Goal: Information Seeking & Learning: Learn about a topic

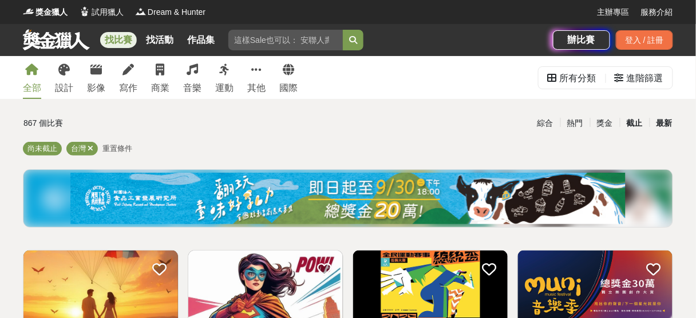
click at [635, 123] on div "截止" at bounding box center [635, 123] width 30 height 20
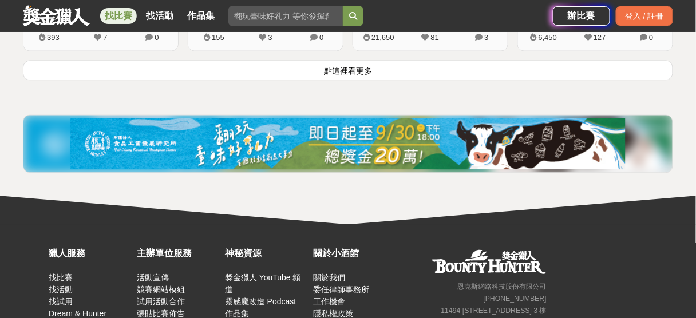
scroll to position [1511, 0]
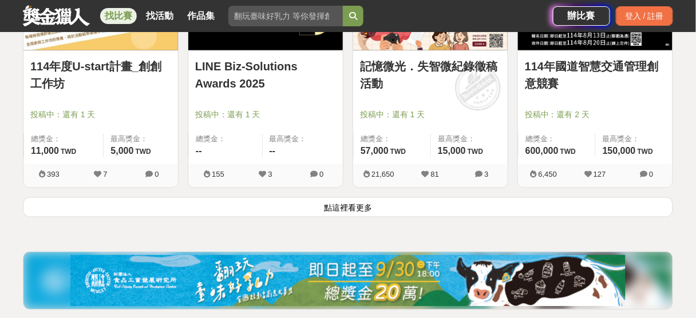
click at [418, 206] on button "點這裡看更多" at bounding box center [348, 208] width 650 height 20
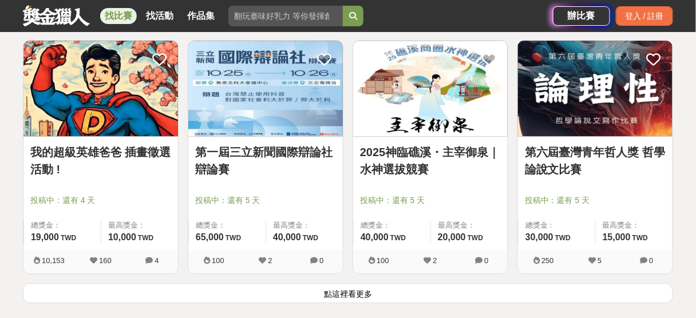
scroll to position [2977, 0]
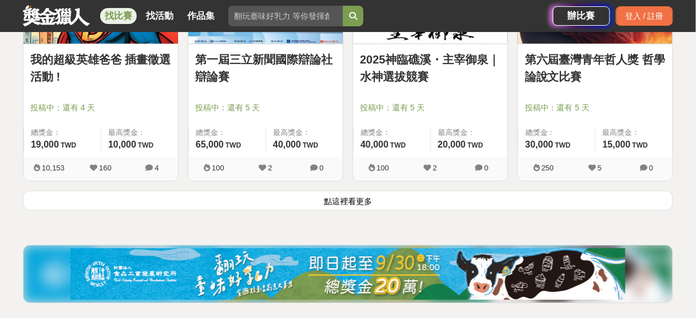
click at [421, 191] on button "點這裡看更多" at bounding box center [348, 201] width 650 height 20
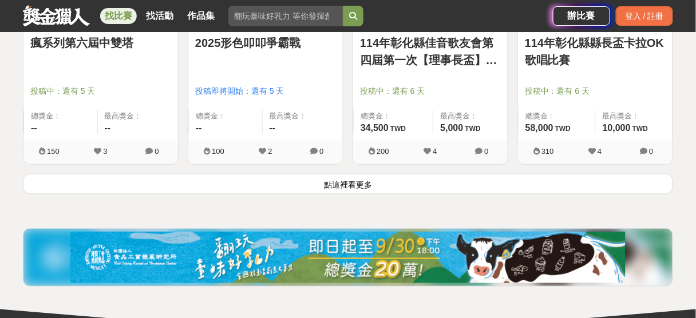
scroll to position [4397, 0]
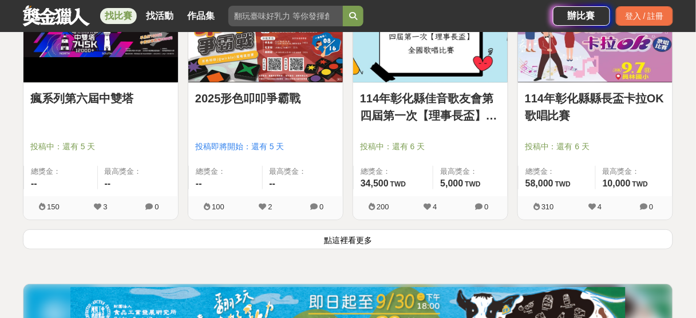
click at [439, 232] on button "點這裡看更多" at bounding box center [348, 240] width 650 height 20
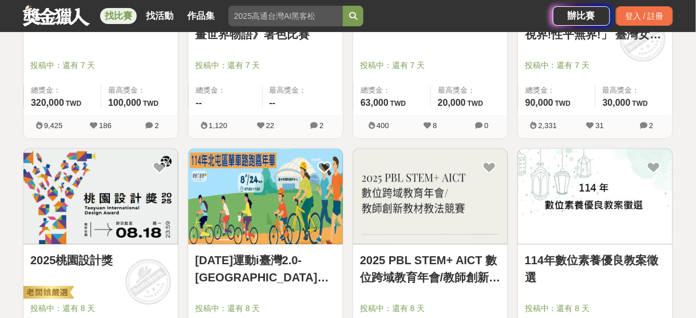
scroll to position [5496, 0]
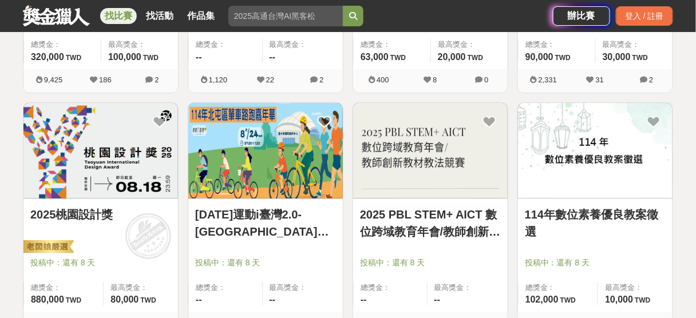
click at [123, 163] on img at bounding box center [100, 151] width 155 height 96
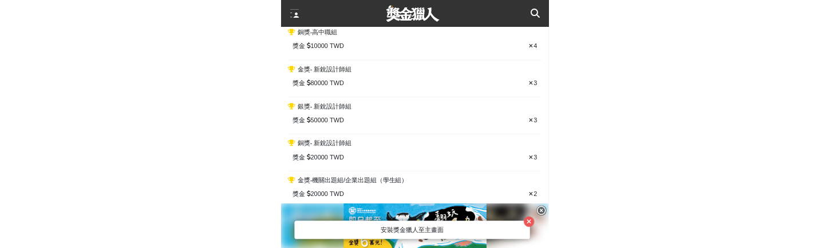
scroll to position [1145, 0]
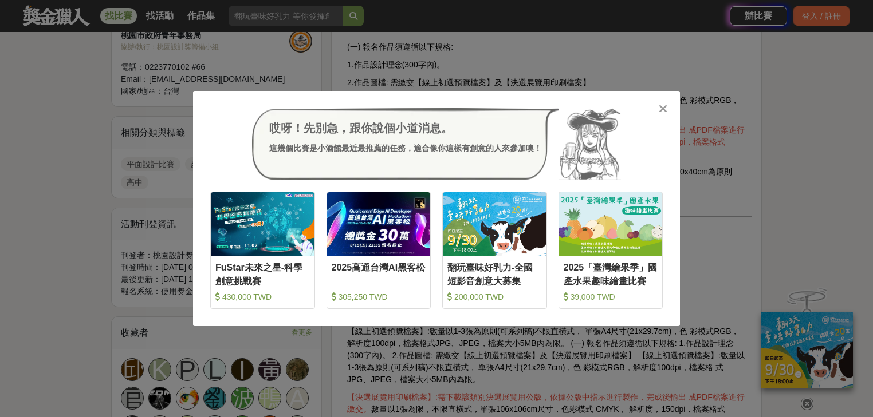
click at [668, 115] on div "哎呀！先別急，跟你說個小道消息。 這幾個比賽是小酒館最近最推薦的任務，適合像你這樣有創意的人來參加噢！ 收藏 FuStar未來之星-科學創意挑戰賽 430,0…" at bounding box center [436, 208] width 487 height 235
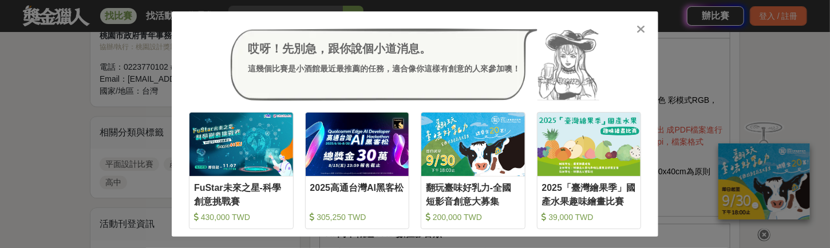
click at [648, 37] on div "哎呀！先別急，跟你說個小道消息。 這幾個比賽是小酒館最近最推薦的任務，適合像你這樣有創意的人來參加噢！ 收藏 FuStar未來之星-科學創意挑戰賽 430,0…" at bounding box center [415, 124] width 487 height 226
click at [644, 31] on icon at bounding box center [641, 28] width 9 height 11
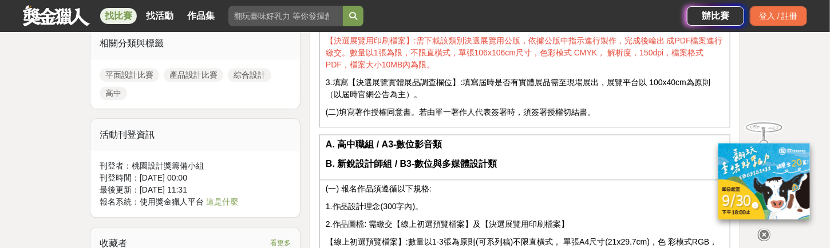
scroll to position [1420, 0]
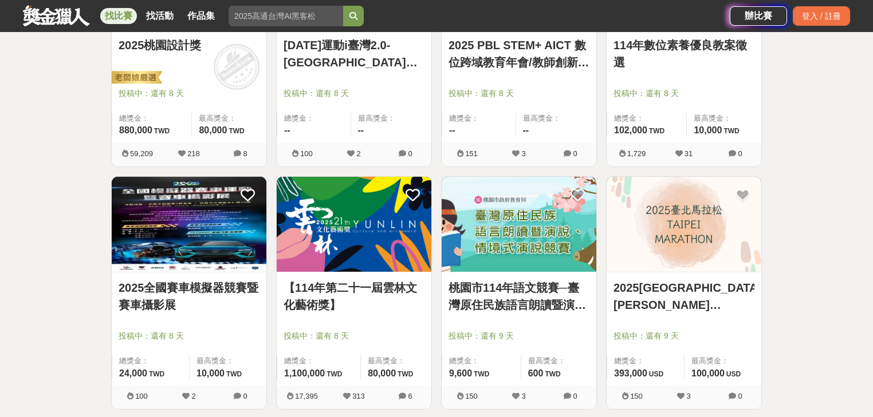
scroll to position [5803, 0]
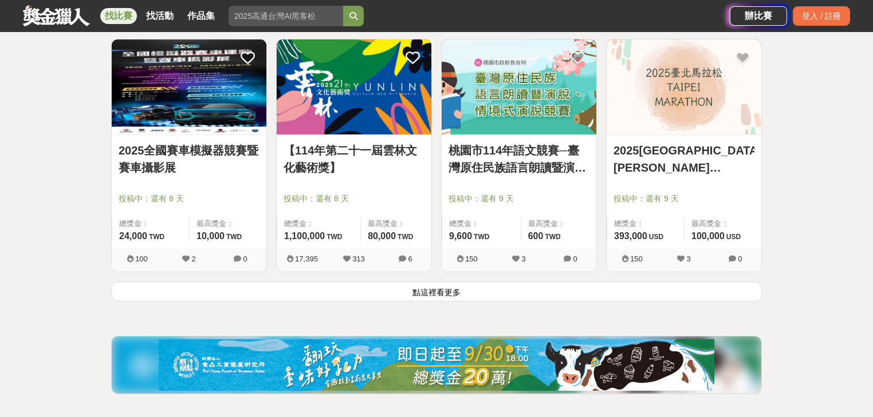
click at [532, 292] on button "點這裡看更多" at bounding box center [436, 292] width 650 height 20
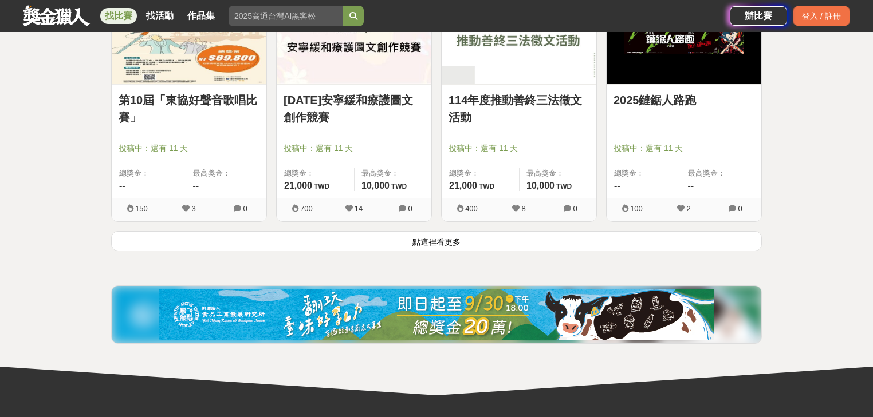
scroll to position [7315, 0]
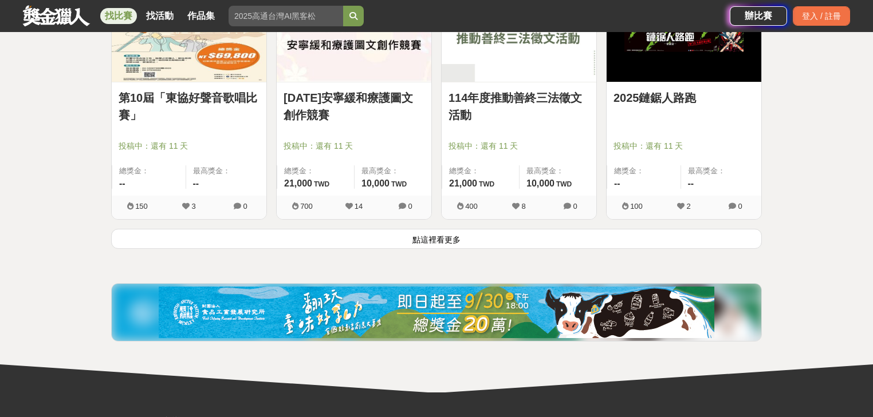
click at [542, 231] on button "點這裡看更多" at bounding box center [436, 239] width 650 height 20
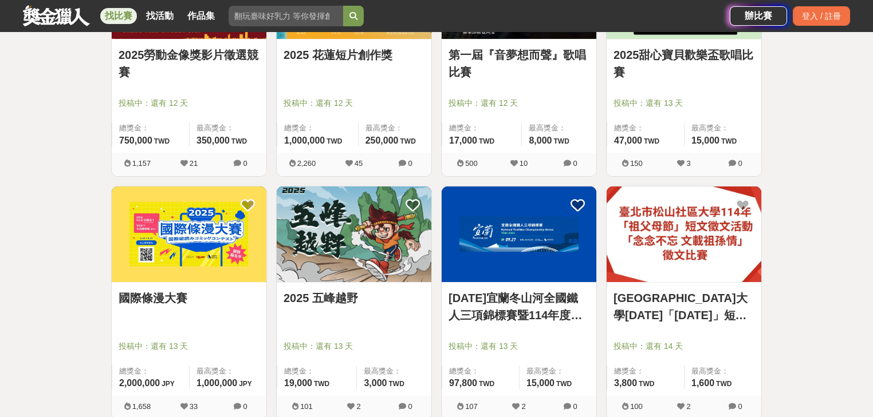
scroll to position [8246, 0]
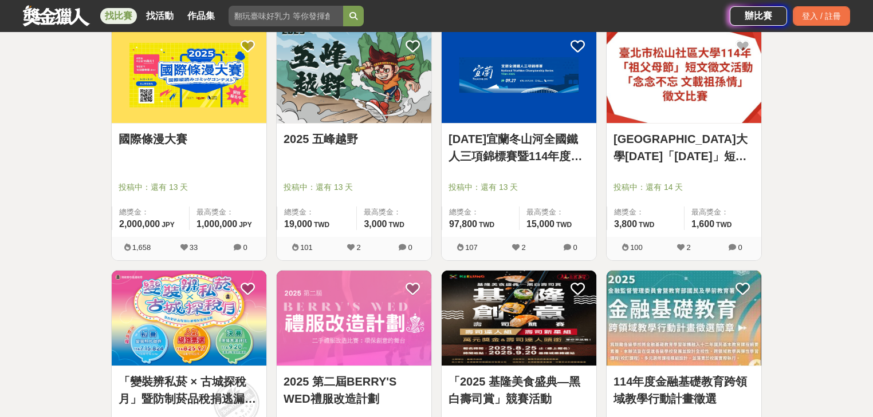
click at [180, 93] on img at bounding box center [189, 75] width 155 height 96
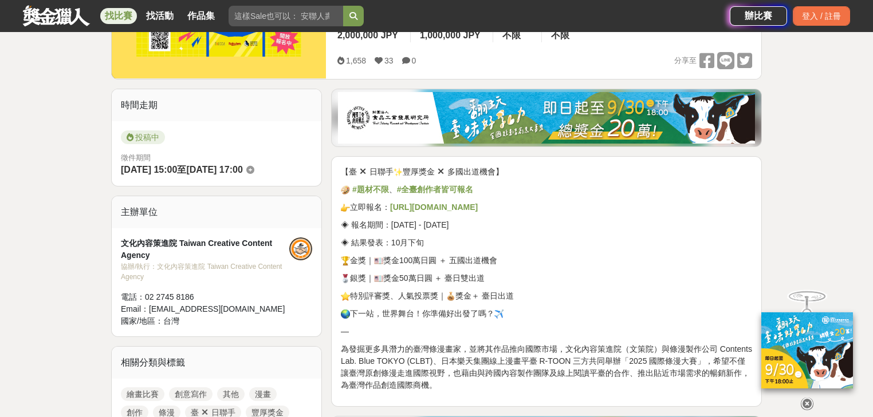
scroll to position [366, 0]
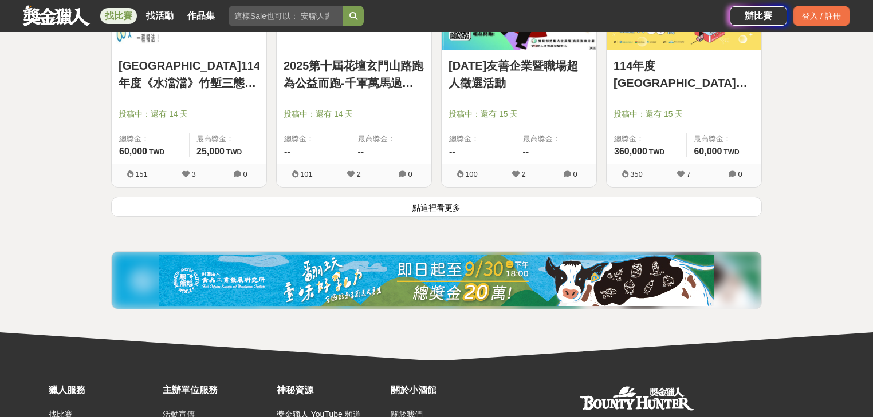
scroll to position [8841, 0]
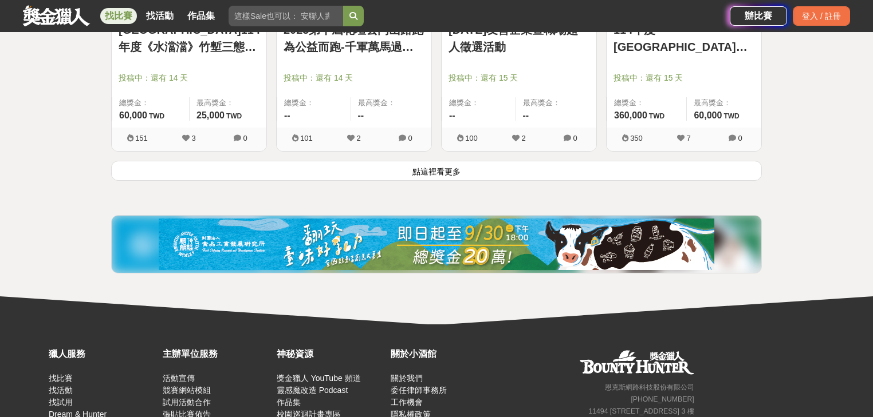
click at [362, 167] on button "點這裡看更多" at bounding box center [436, 171] width 650 height 20
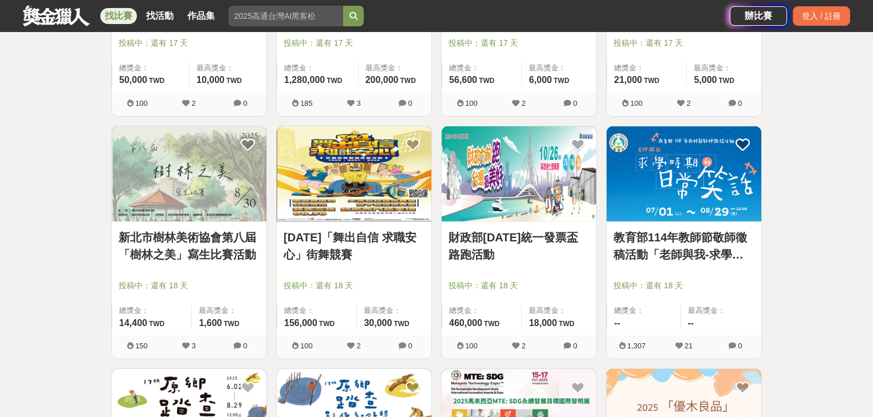
scroll to position [10170, 0]
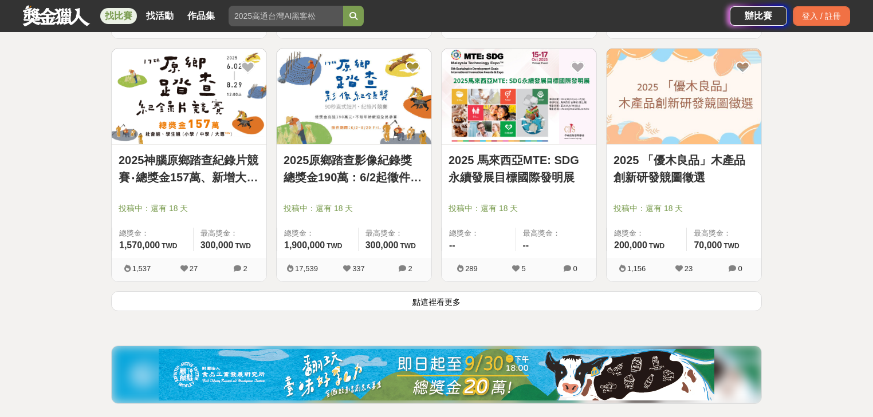
click at [696, 124] on img at bounding box center [683, 97] width 155 height 96
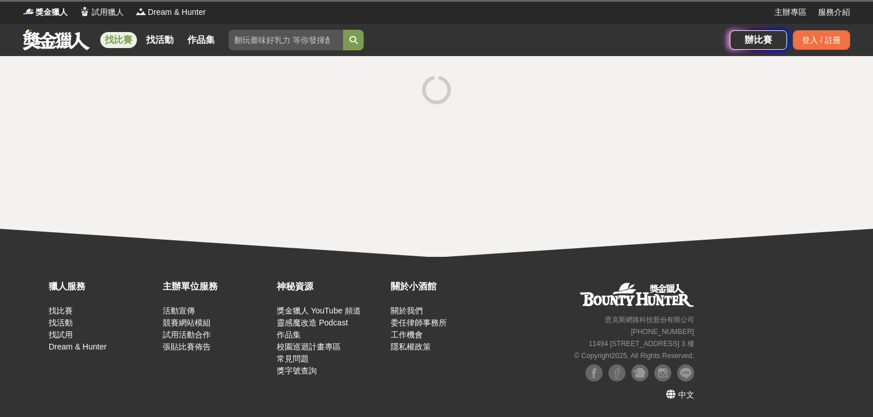
click at [696, 124] on div at bounding box center [436, 156] width 873 height 201
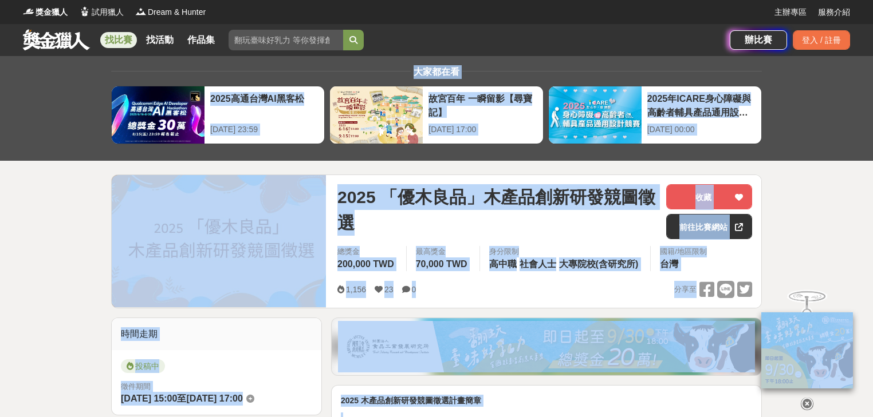
click at [634, 234] on span "2025 「優木良品」木產品創新研發競圖徵選" at bounding box center [496, 210] width 319 height 52
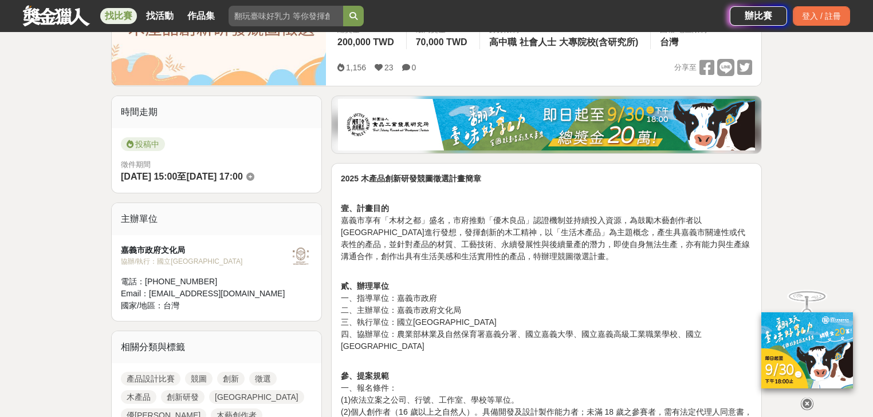
scroll to position [321, 0]
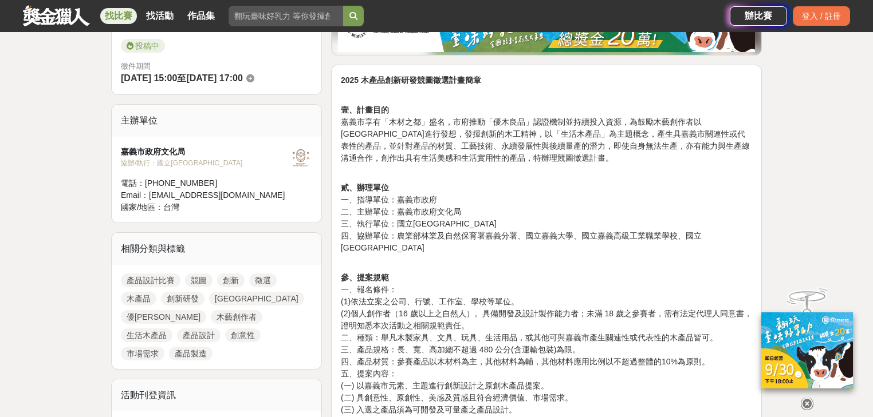
click at [459, 267] on p "參、提案規範 一、報名條件： (1)依法立案之公司、行號、工作室、學校等單位。 (2)個人創作者（16 歲以上之自然人）。具備開發及設計製作能力者；未滿 18…" at bounding box center [546, 350] width 411 height 180
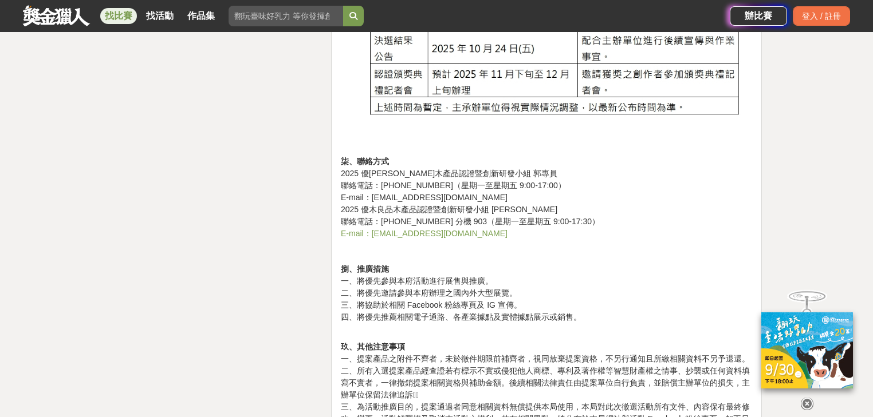
scroll to position [2244, 0]
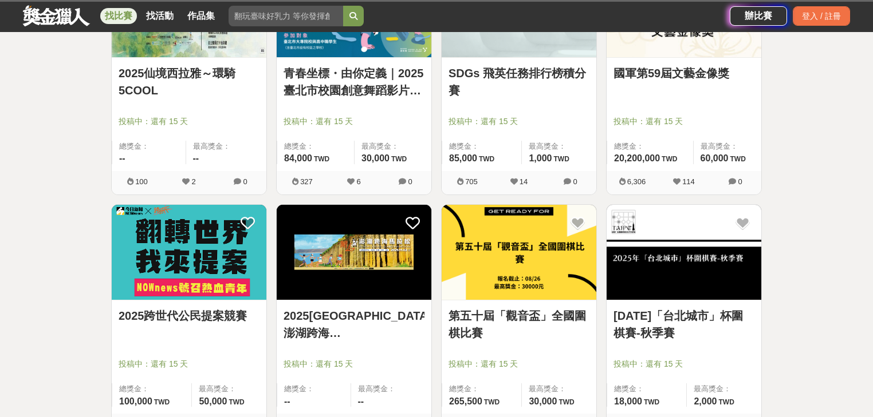
scroll to position [10170, 0]
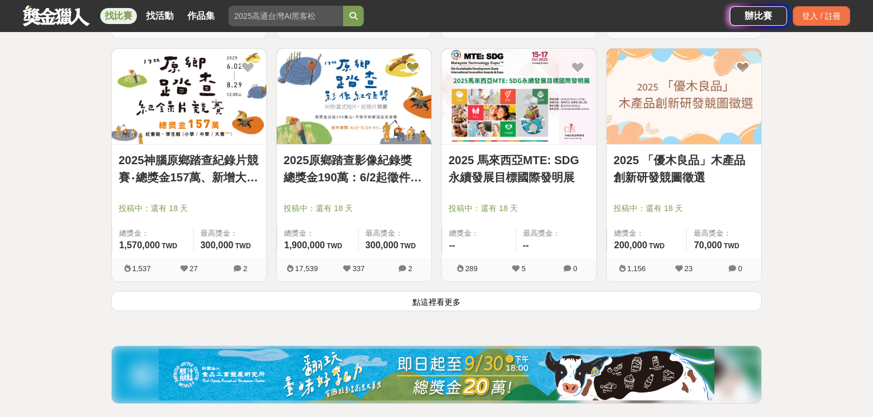
click at [449, 293] on button "點這裡看更多" at bounding box center [436, 301] width 650 height 20
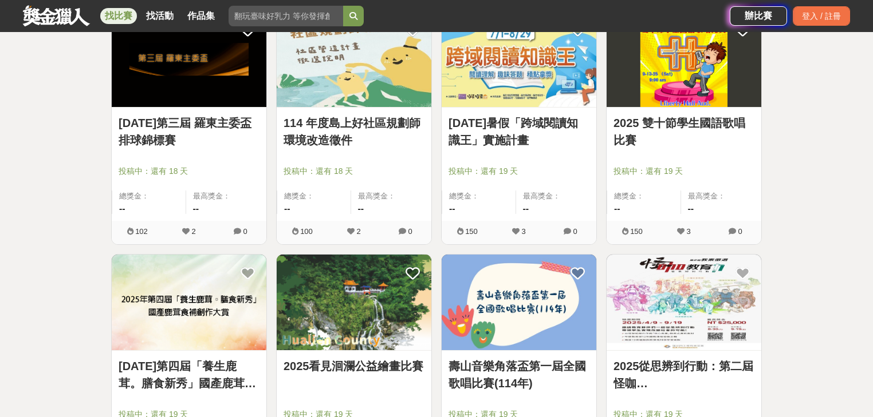
scroll to position [10857, 0]
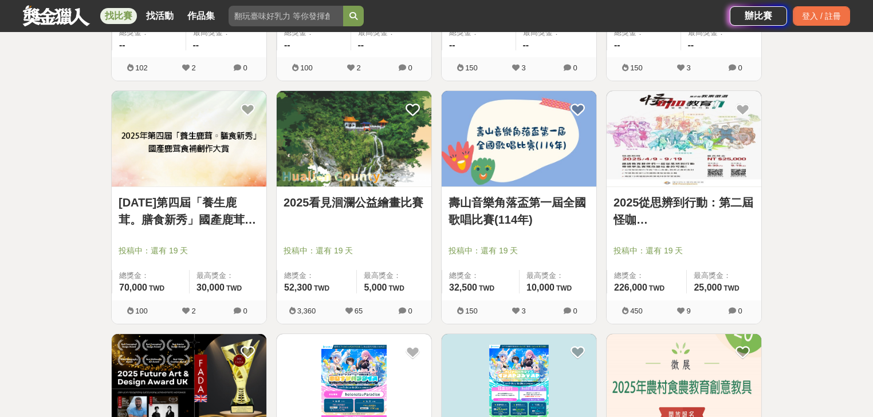
click at [664, 171] on img at bounding box center [683, 139] width 155 height 96
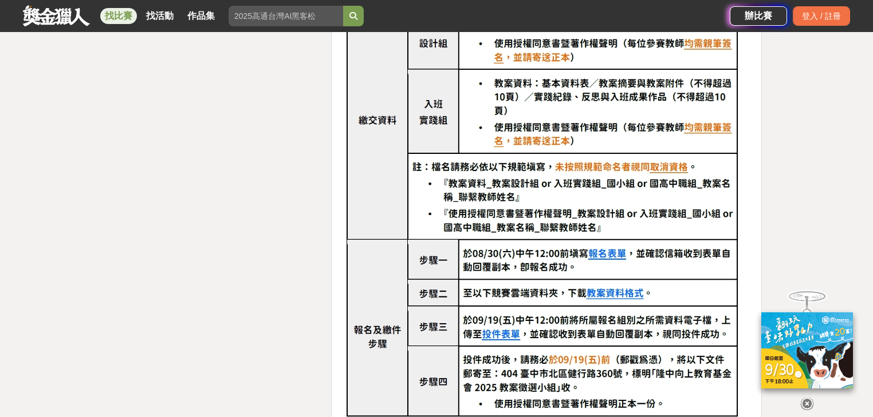
scroll to position [2015, 0]
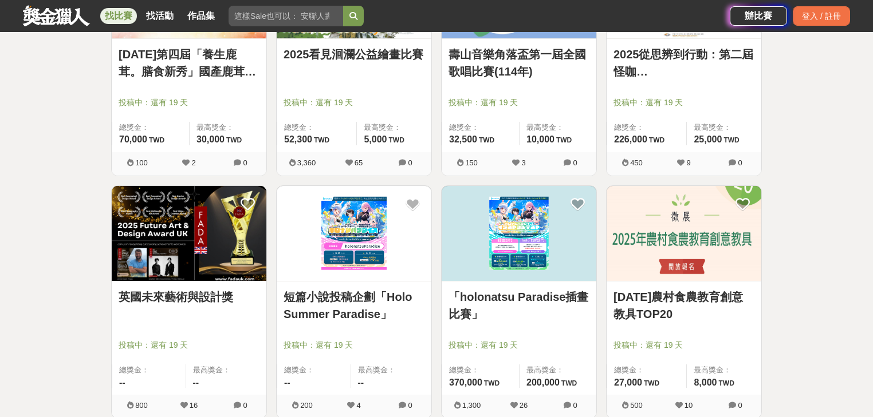
scroll to position [11132, 0]
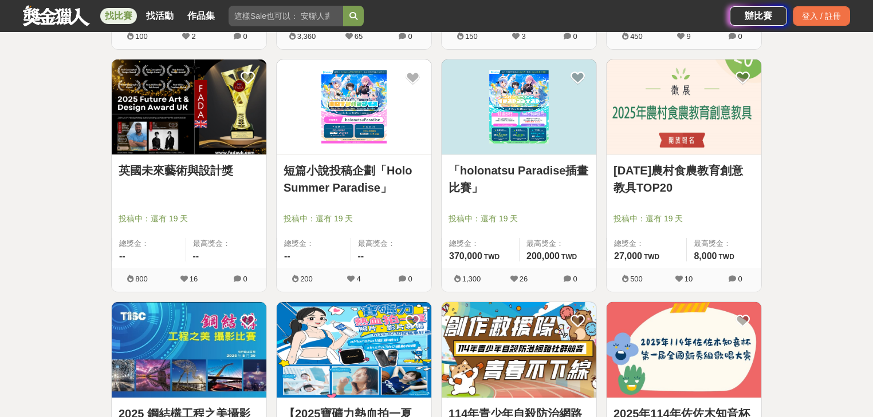
click at [696, 108] on img at bounding box center [683, 108] width 155 height 96
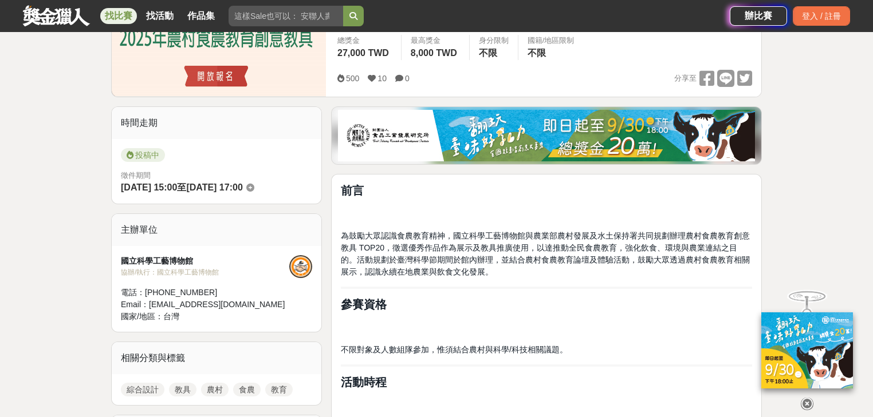
scroll to position [321, 0]
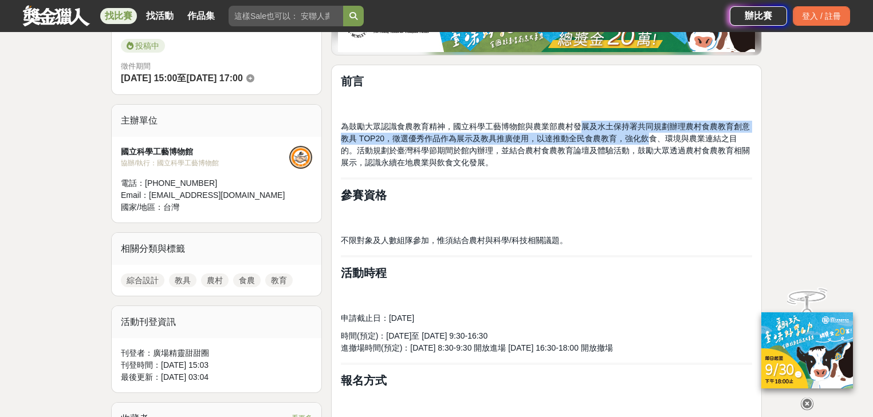
drag, startPoint x: 590, startPoint y: 130, endPoint x: 645, endPoint y: 134, distance: 55.1
click at [645, 134] on span "為鼓勵大眾認識食農教育精神，國立科學工藝博物館與農業部農村發展及水土保持署共同規劃辦理農村食農教育創意教具 TOP20，徵選優秀作品作為展示及教具推廣使用，以…" at bounding box center [545, 144] width 409 height 45
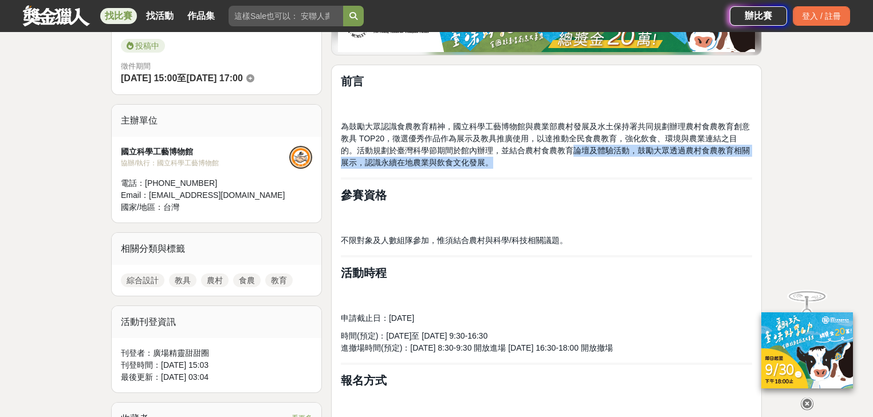
drag, startPoint x: 554, startPoint y: 151, endPoint x: 593, endPoint y: 156, distance: 38.6
click at [593, 156] on p "為鼓勵大眾認識食農教育精神，國立科學工藝博物館與農業部農村發展及水土保持署共同規劃辦理農村食農教育創意教具 TOP20，徵選優秀作品作為展示及教具推廣使用，以…" at bounding box center [546, 145] width 411 height 48
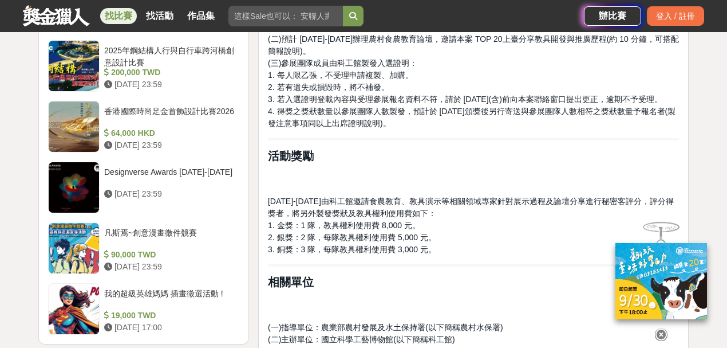
scroll to position [1183, 0]
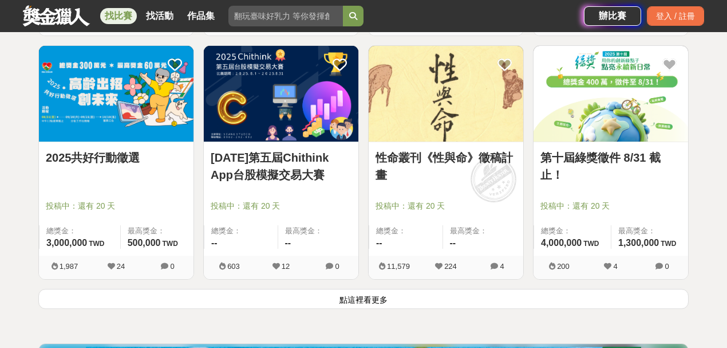
scroll to position [11566, 0]
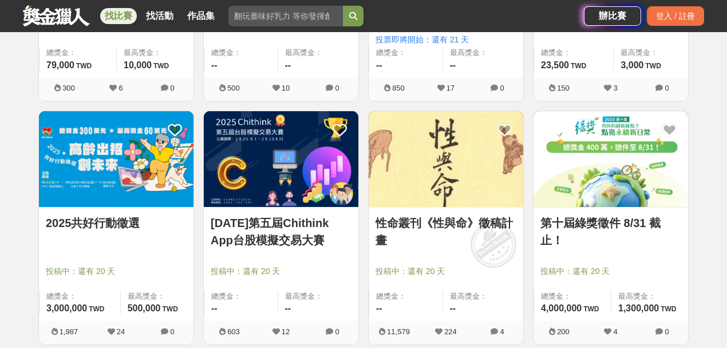
click at [589, 129] on img at bounding box center [611, 159] width 155 height 96
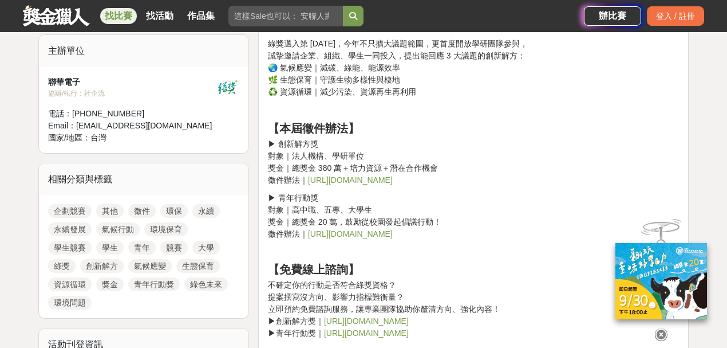
scroll to position [381, 0]
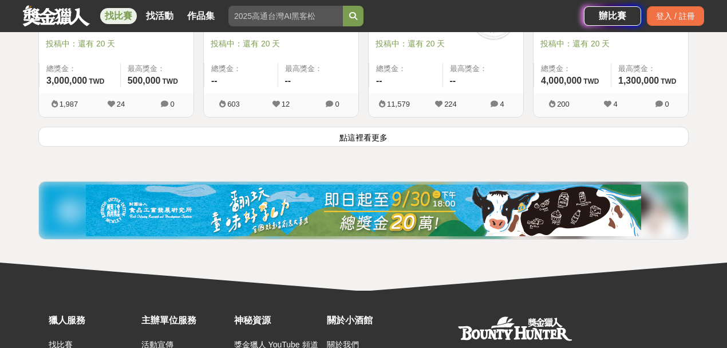
scroll to position [11719, 0]
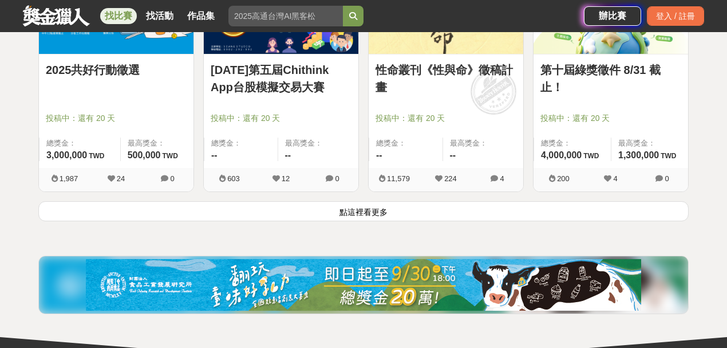
click at [334, 201] on button "點這裡看更多" at bounding box center [363, 211] width 650 height 20
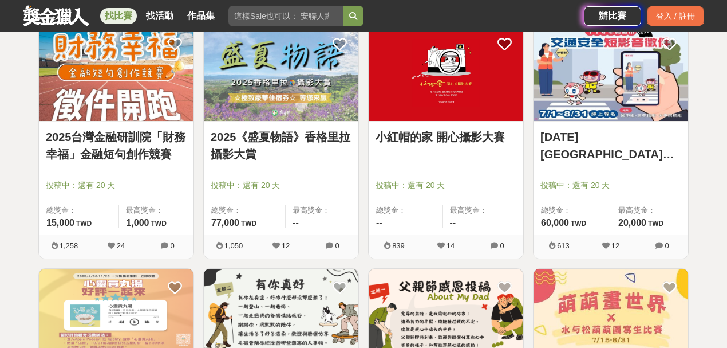
scroll to position [12139, 0]
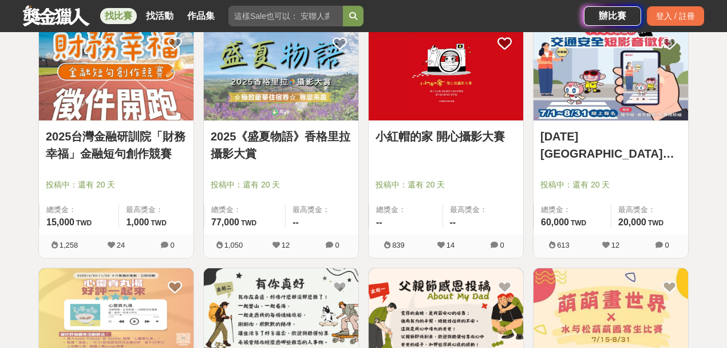
click at [591, 128] on link "[DATE][GEOGRAPHIC_DATA]交通安全短影音徵件活動計畫" at bounding box center [610, 145] width 141 height 34
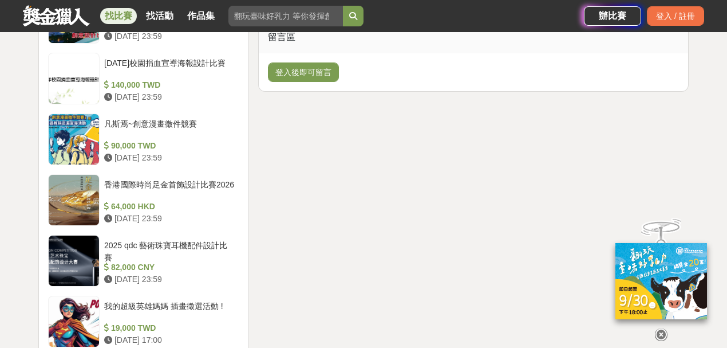
scroll to position [1374, 0]
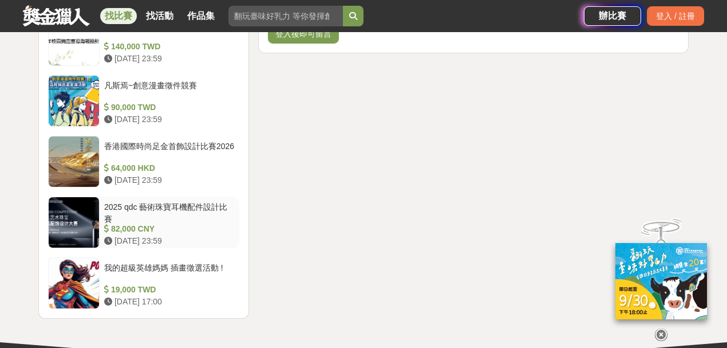
click at [194, 201] on div "2025 qdc 藝術珠寶耳機配件設計比賽" at bounding box center [169, 212] width 131 height 22
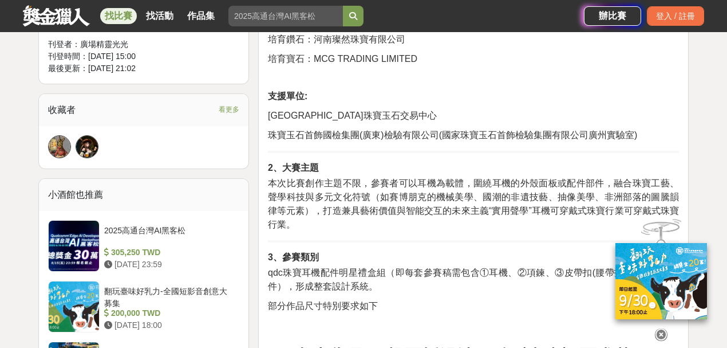
scroll to position [620, 0]
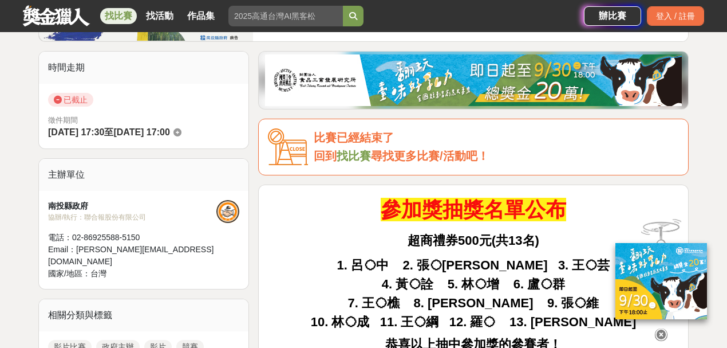
scroll to position [76, 0]
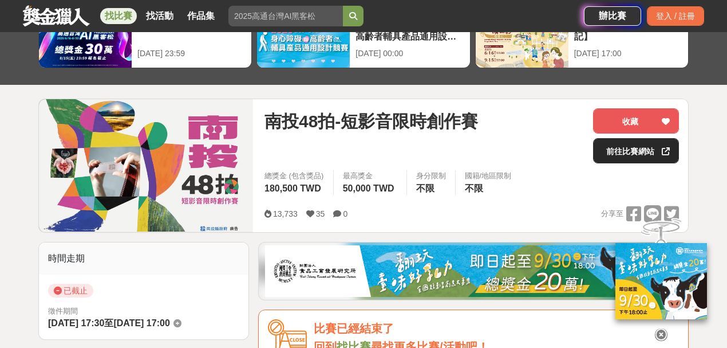
click at [598, 146] on link "前往比賽網站" at bounding box center [636, 150] width 86 height 25
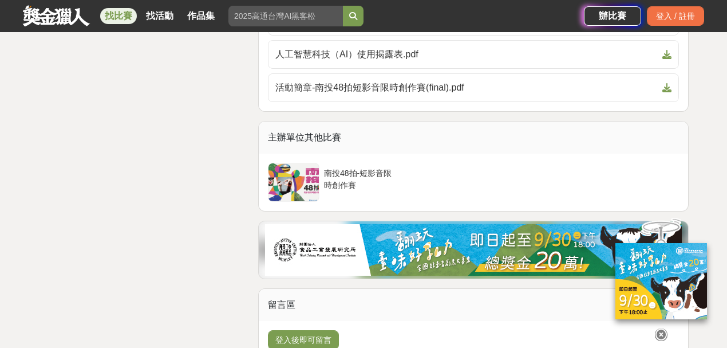
scroll to position [3664, 0]
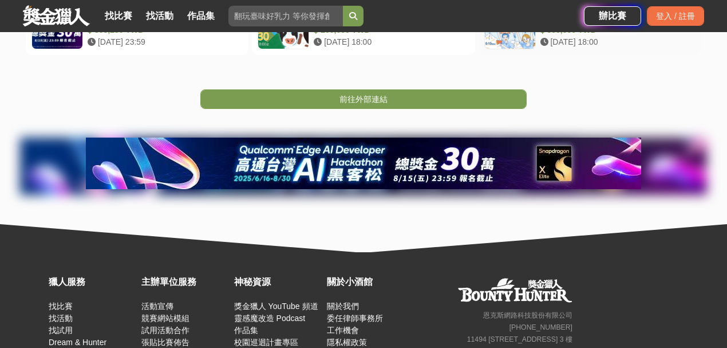
scroll to position [305, 0]
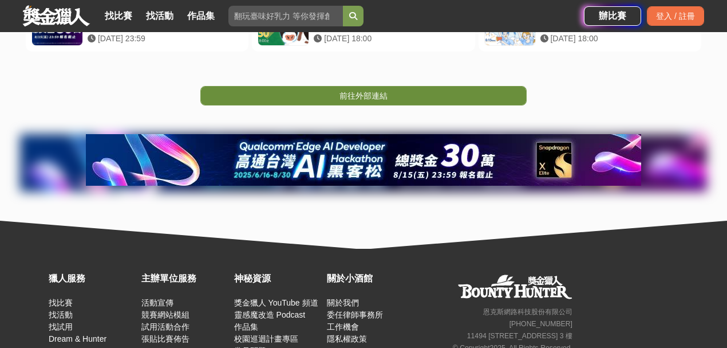
click at [426, 102] on link "前往外部連結" at bounding box center [363, 95] width 326 height 19
